Goal: Navigation & Orientation: Find specific page/section

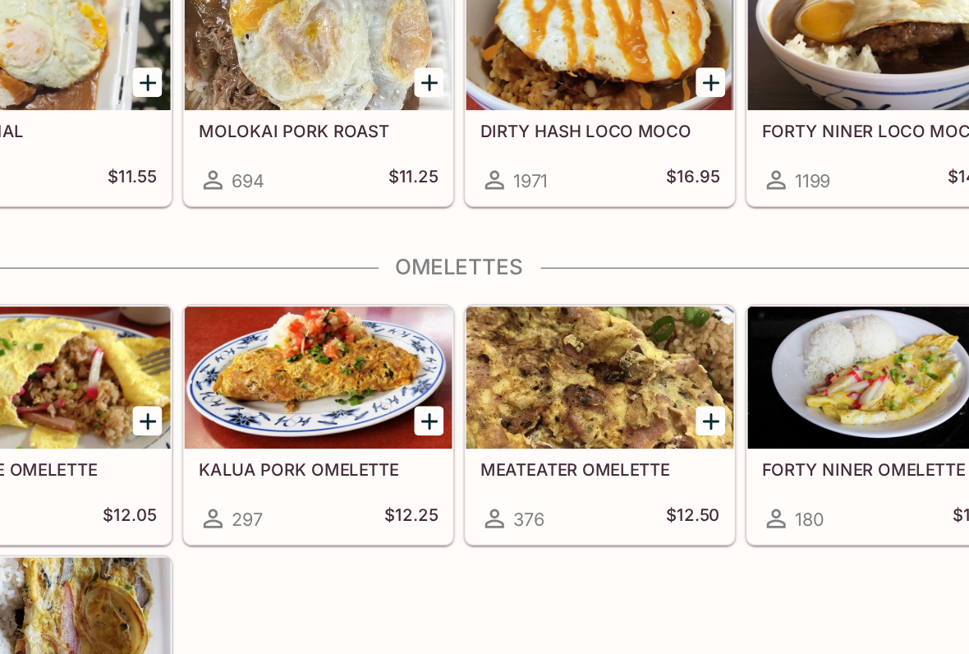
scroll to position [1312, 0]
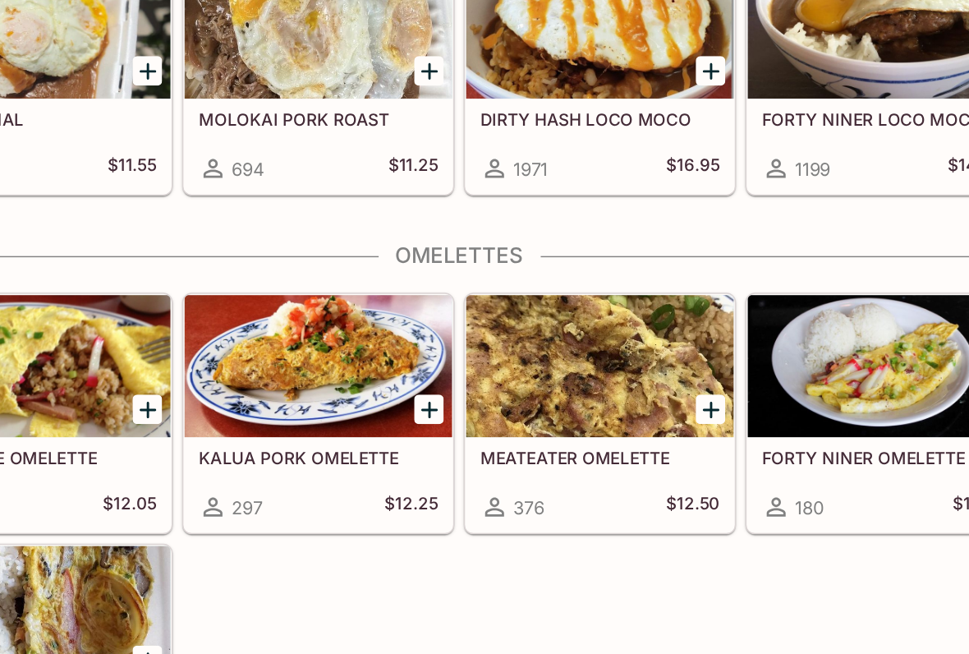
click at [490, 405] on div at bounding box center [583, 454] width 186 height 99
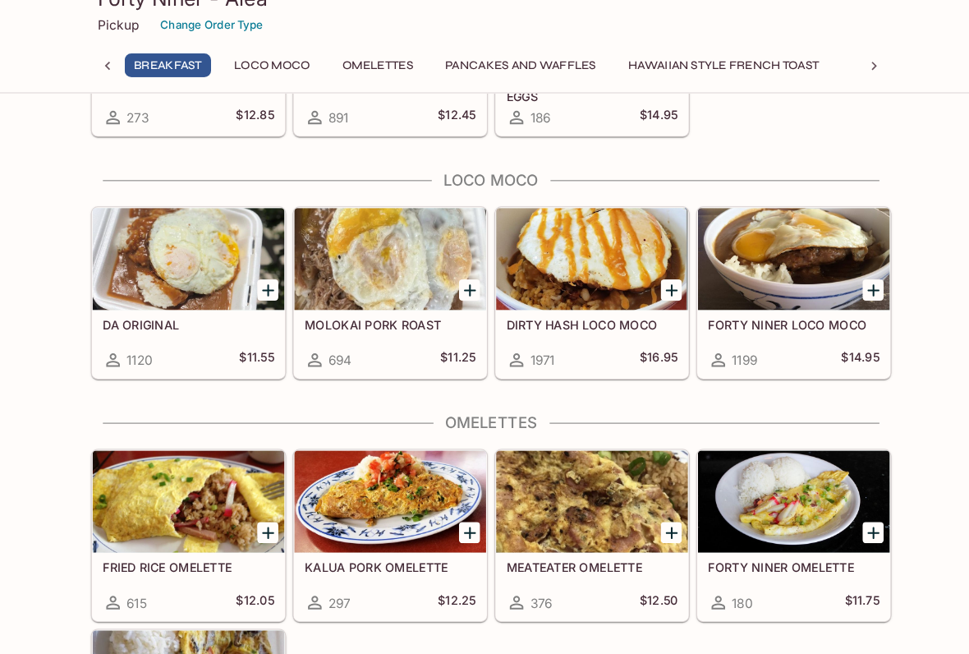
click at [177, 257] on div at bounding box center [192, 271] width 186 height 99
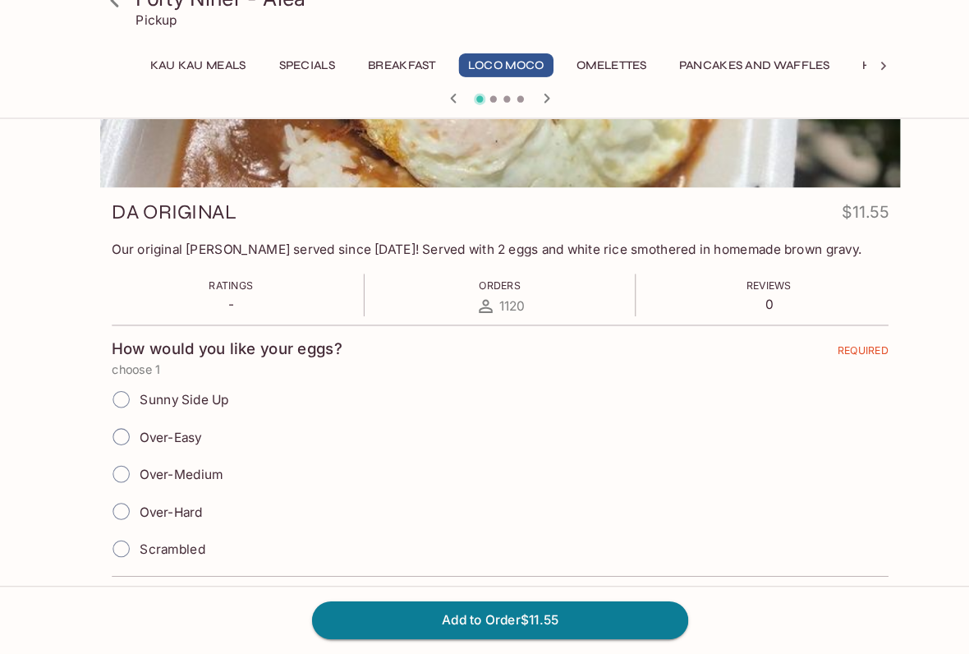
scroll to position [159, 0]
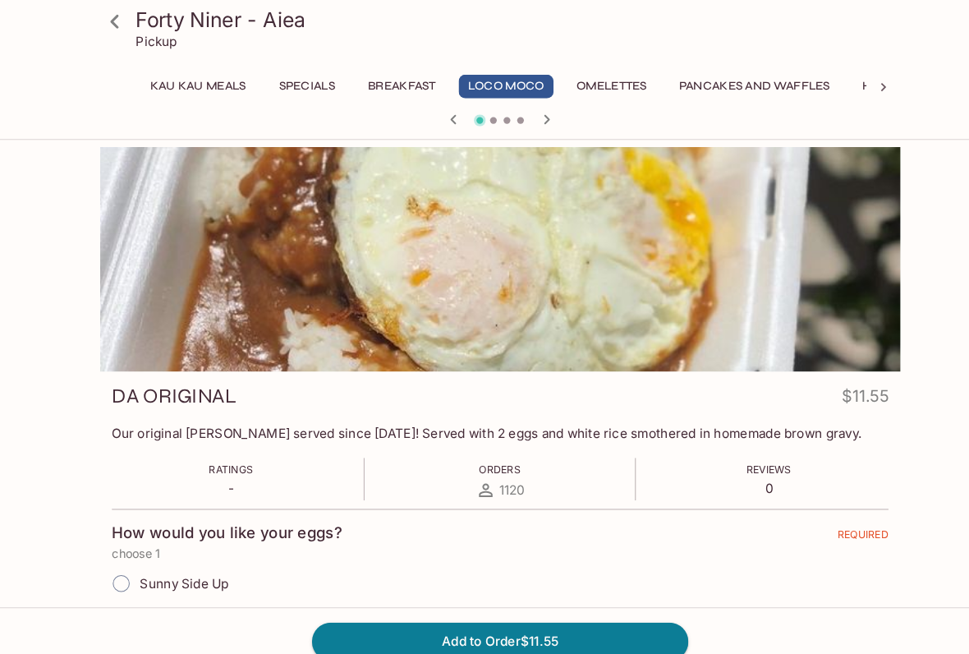
click at [112, 21] on icon at bounding box center [111, 21] width 29 height 29
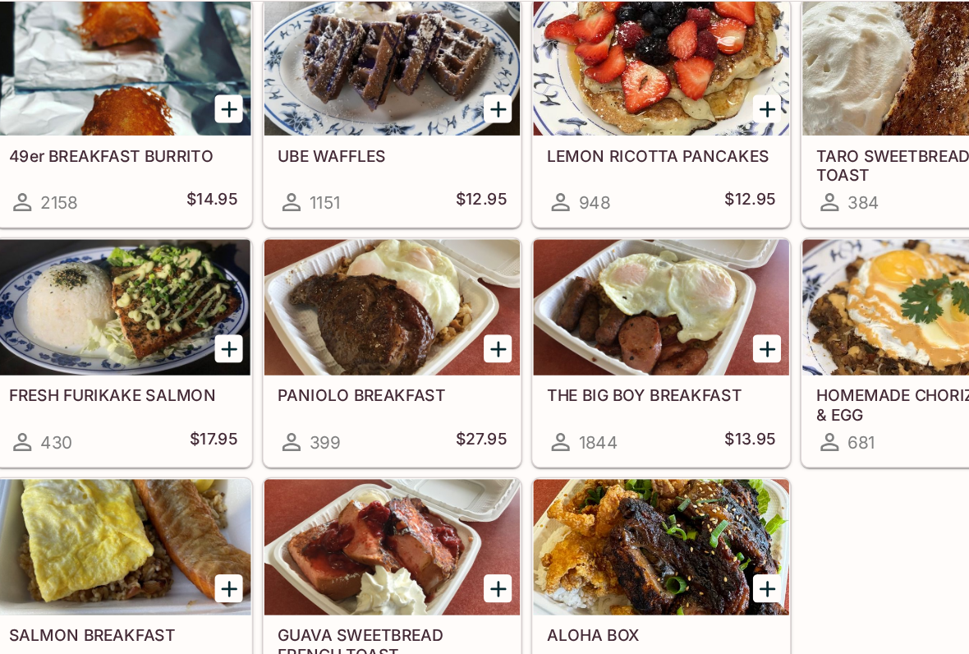
click at [294, 283] on div at bounding box center [387, 332] width 186 height 99
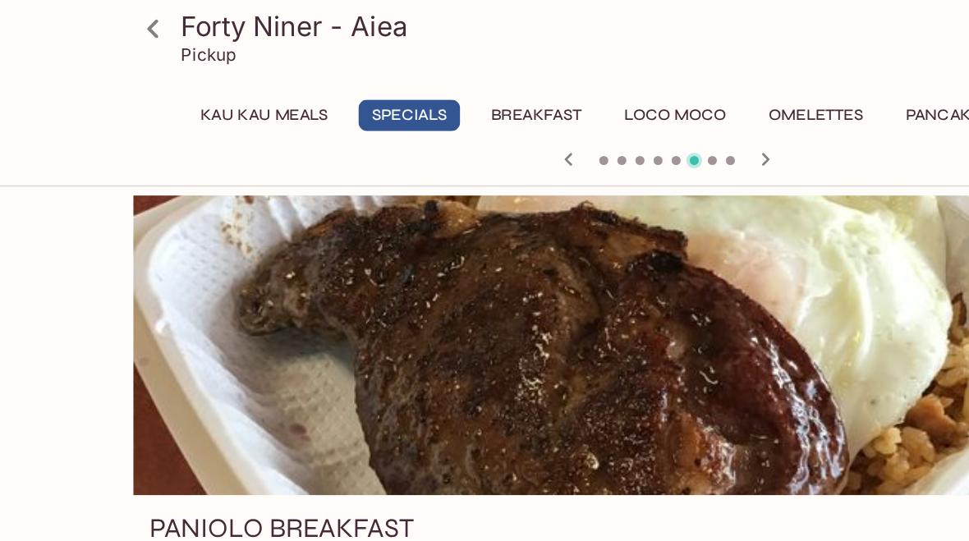
click at [108, 31] on icon at bounding box center [111, 21] width 29 height 29
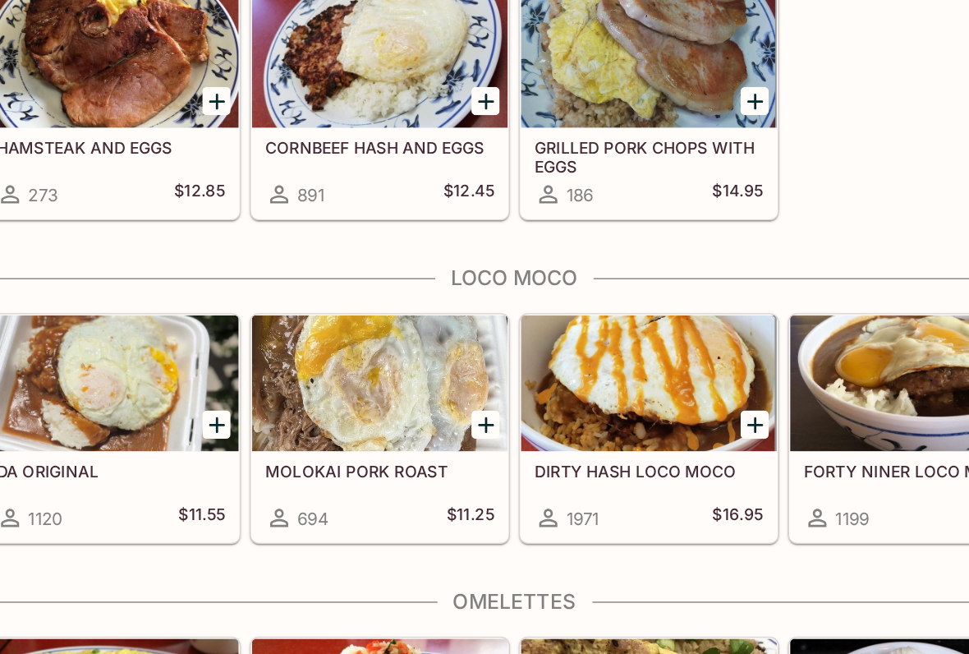
scroll to position [1075, 0]
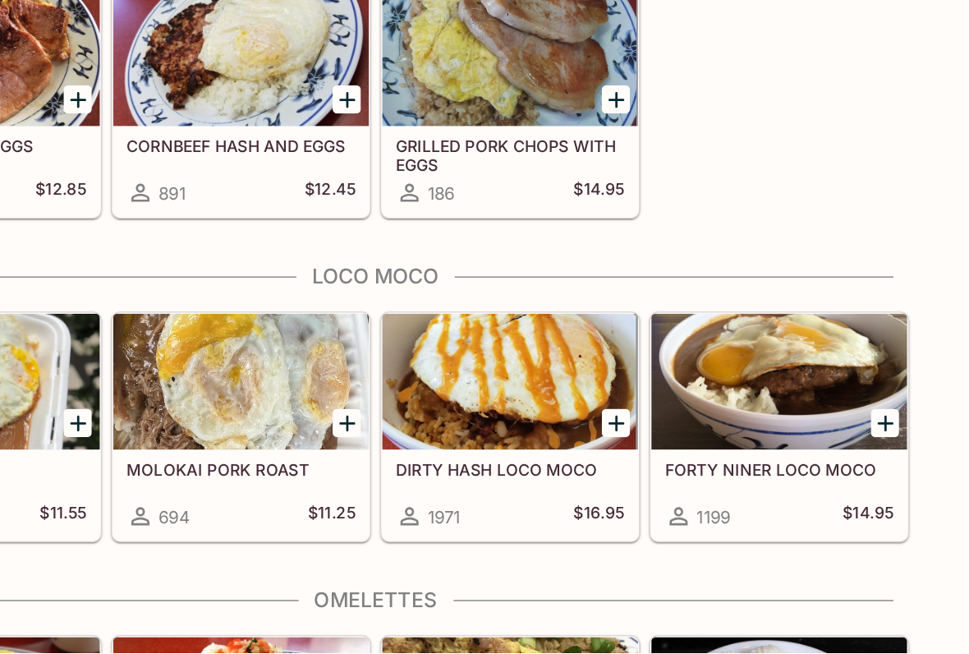
click at [685, 407] on div at bounding box center [778, 456] width 186 height 99
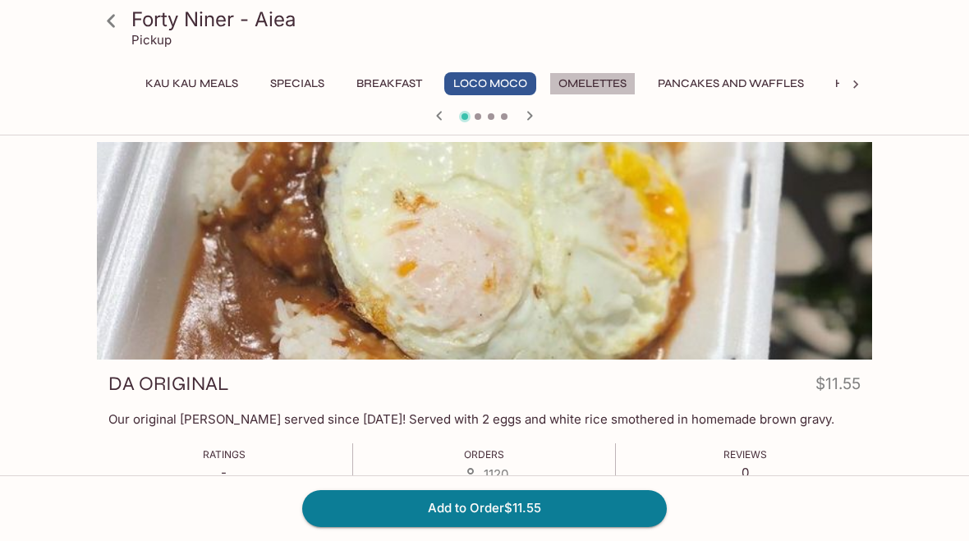
click at [616, 78] on button "Omelettes" at bounding box center [593, 83] width 86 height 23
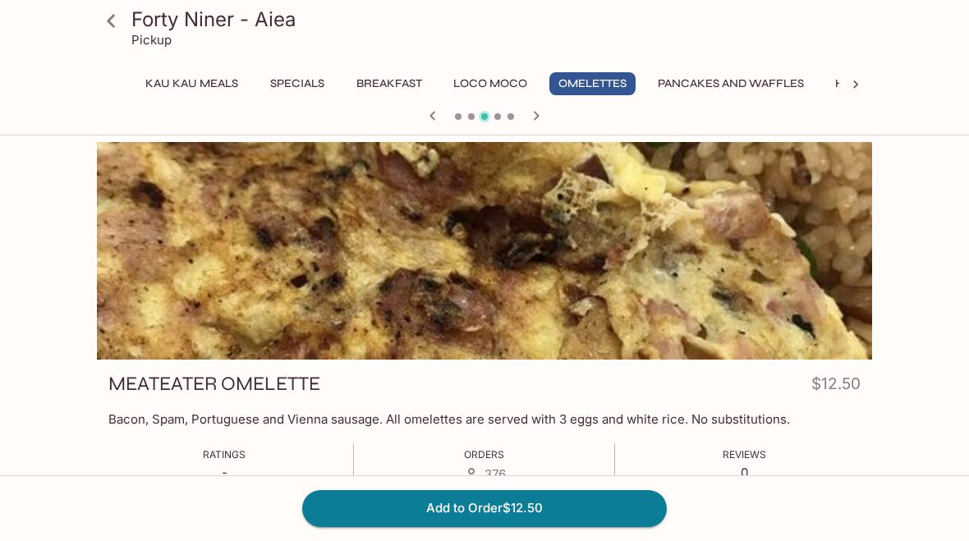
click at [849, 76] on div at bounding box center [856, 84] width 33 height 25
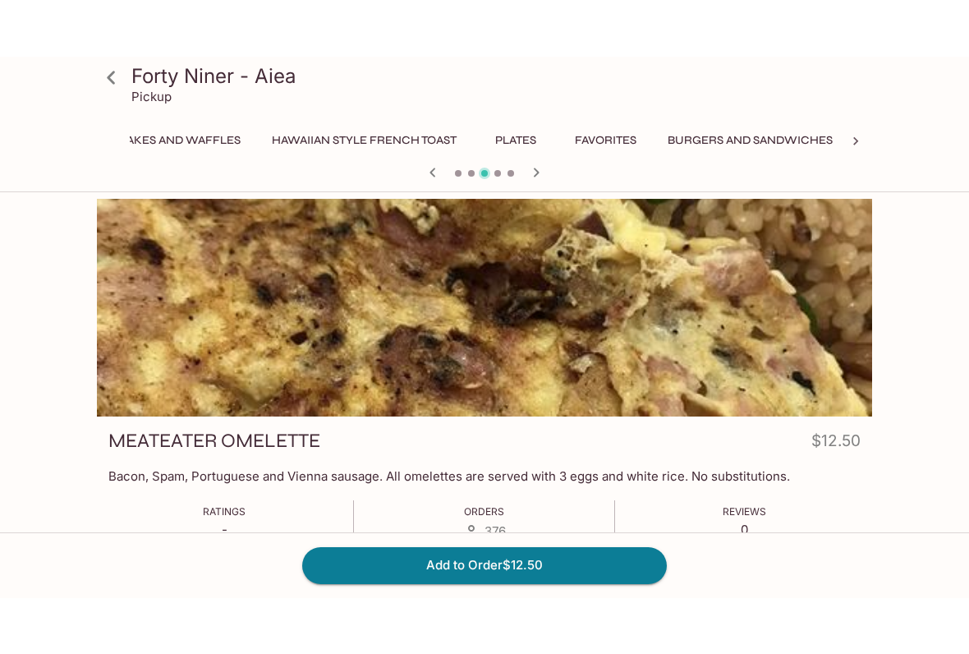
scroll to position [0, 605]
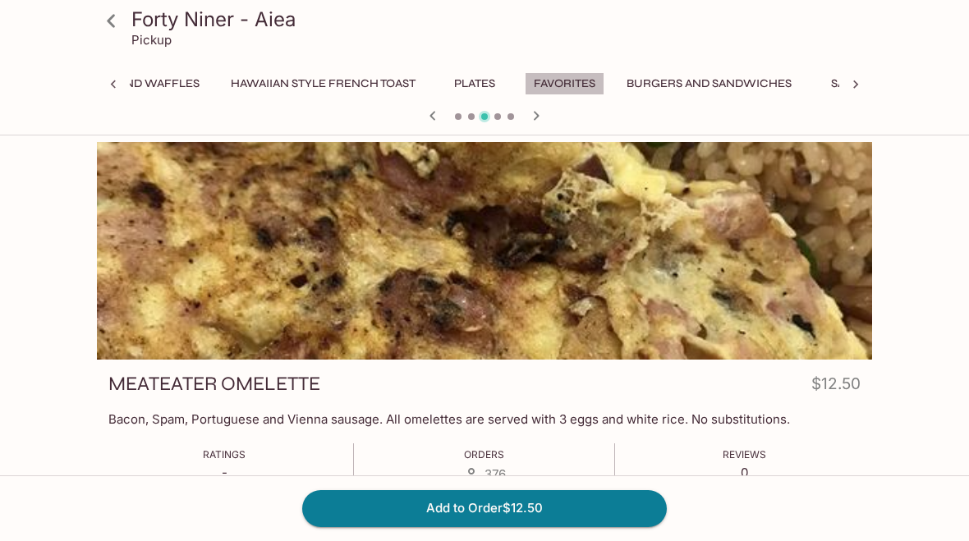
click at [570, 80] on button "Favorites" at bounding box center [565, 83] width 80 height 23
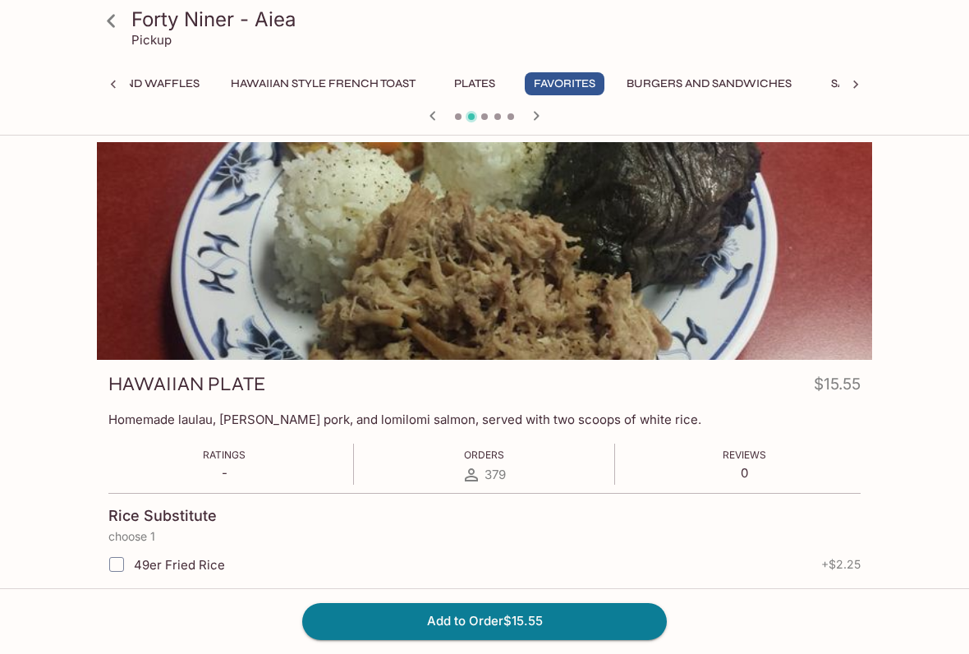
click at [108, 27] on icon at bounding box center [111, 21] width 29 height 29
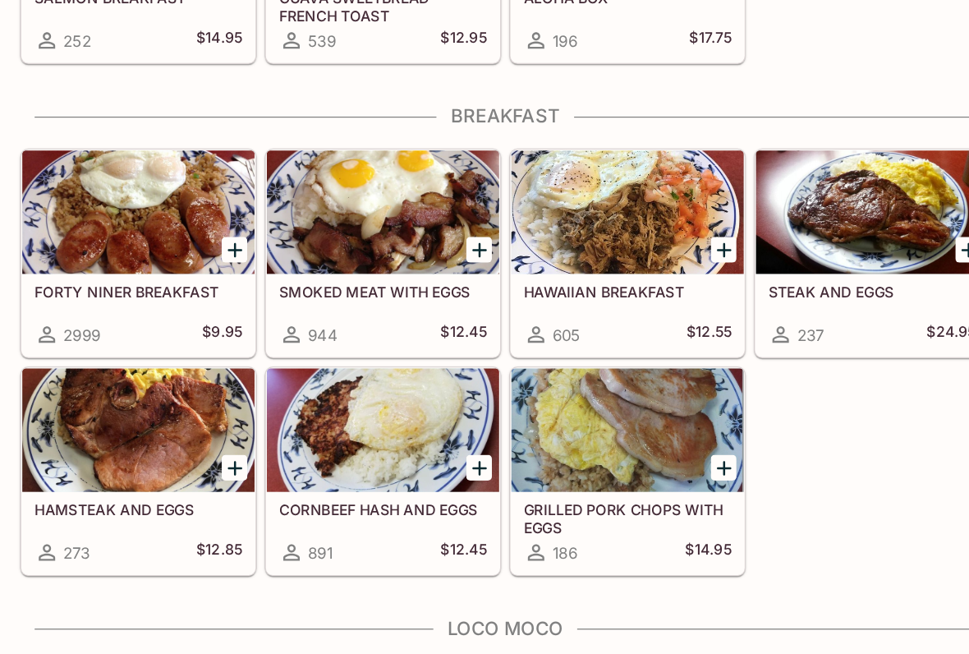
scroll to position [831, 0]
